Goal: Transaction & Acquisition: Obtain resource

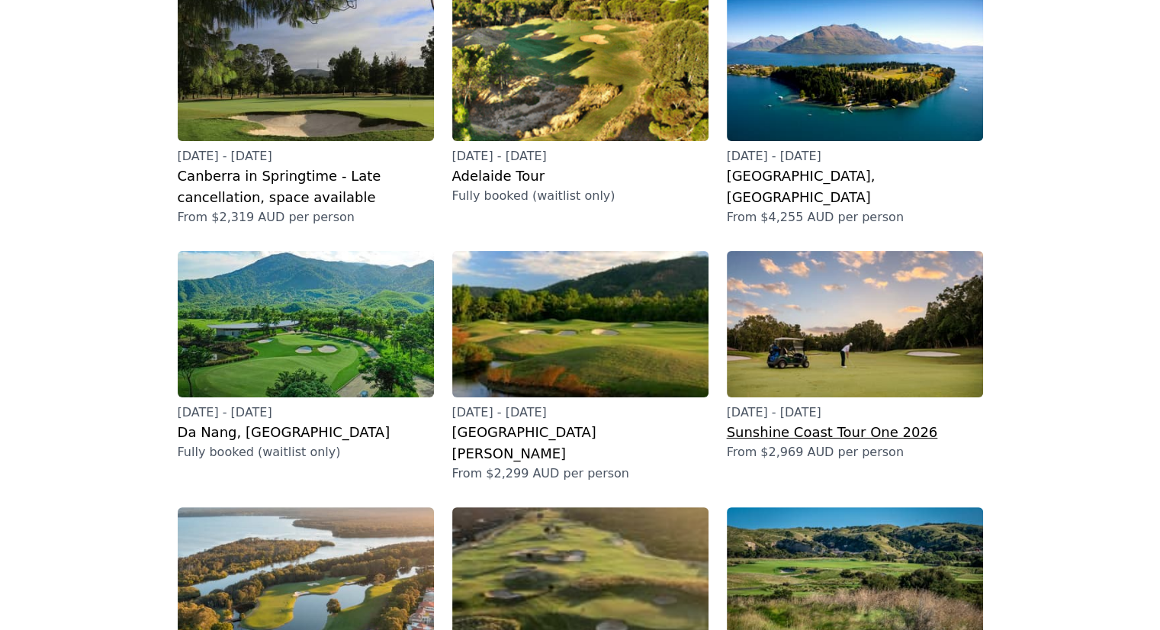
scroll to position [305, 0]
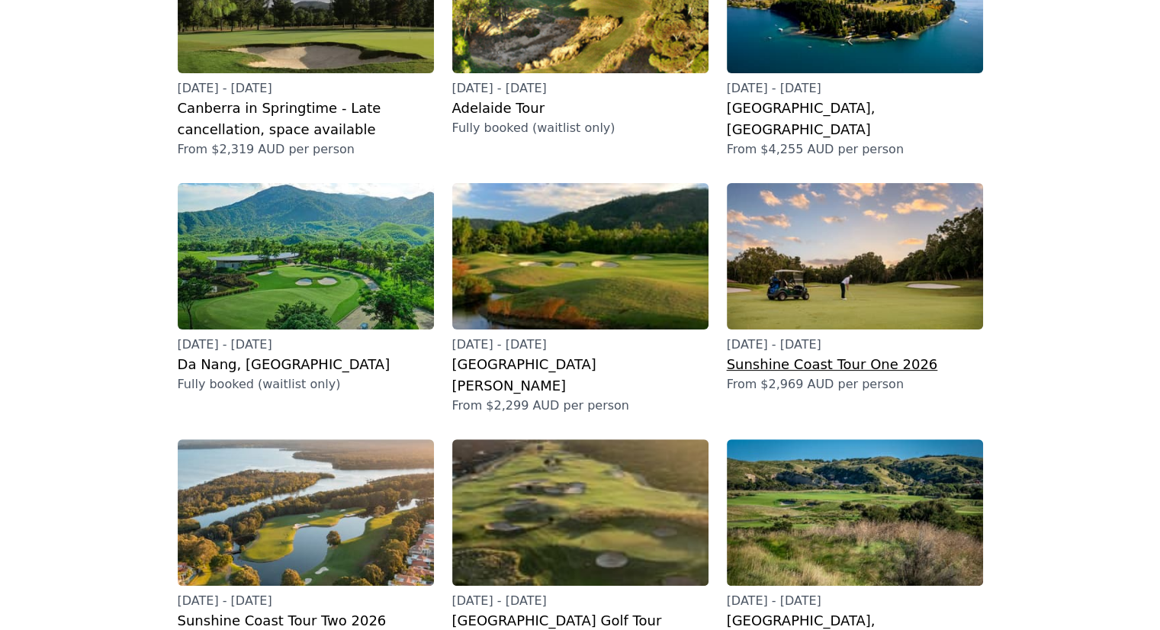
click at [832, 354] on h2 "Sunshine Coast Tour One 2026" at bounding box center [855, 364] width 256 height 21
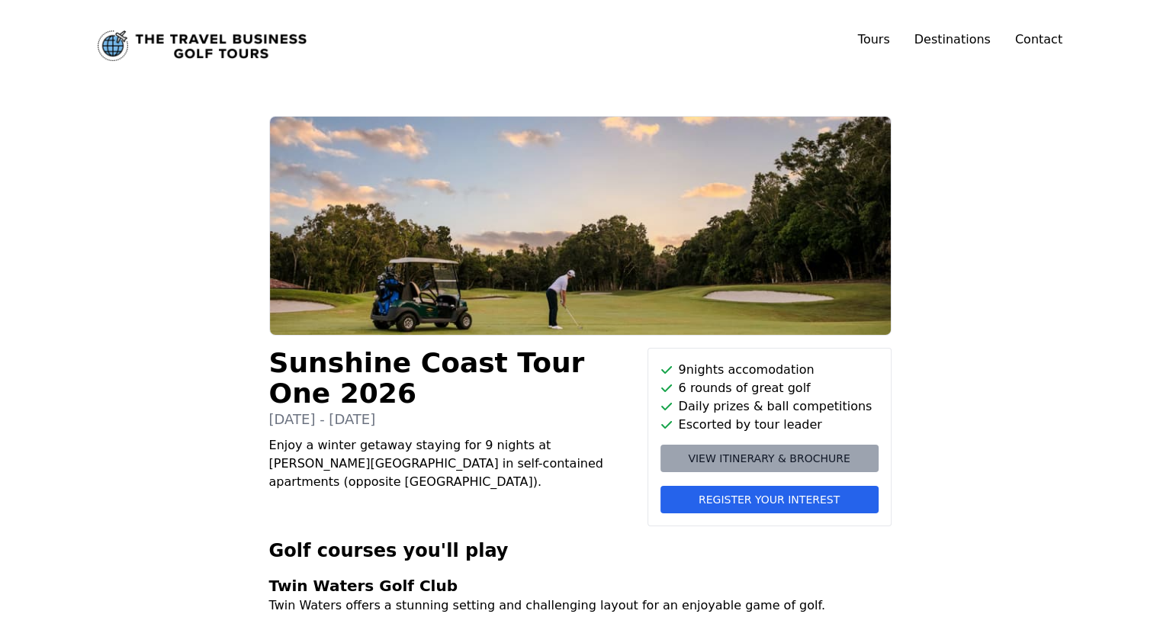
click at [814, 465] on span "View itinerary & brochure" at bounding box center [769, 458] width 162 height 15
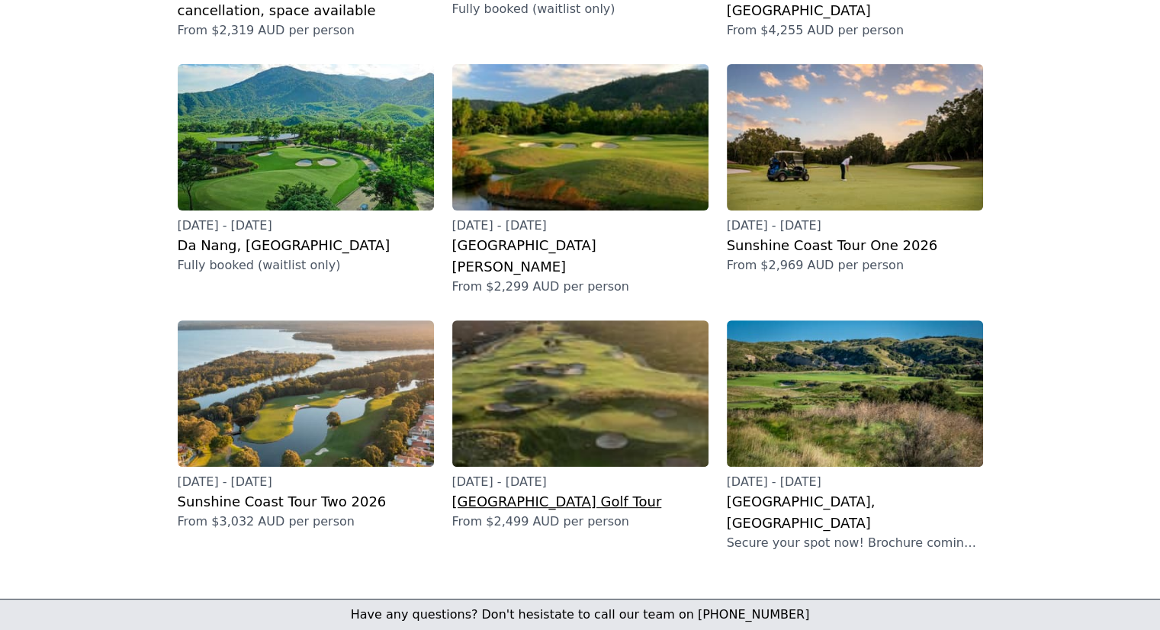
scroll to position [458, 0]
